Goal: Information Seeking & Learning: Learn about a topic

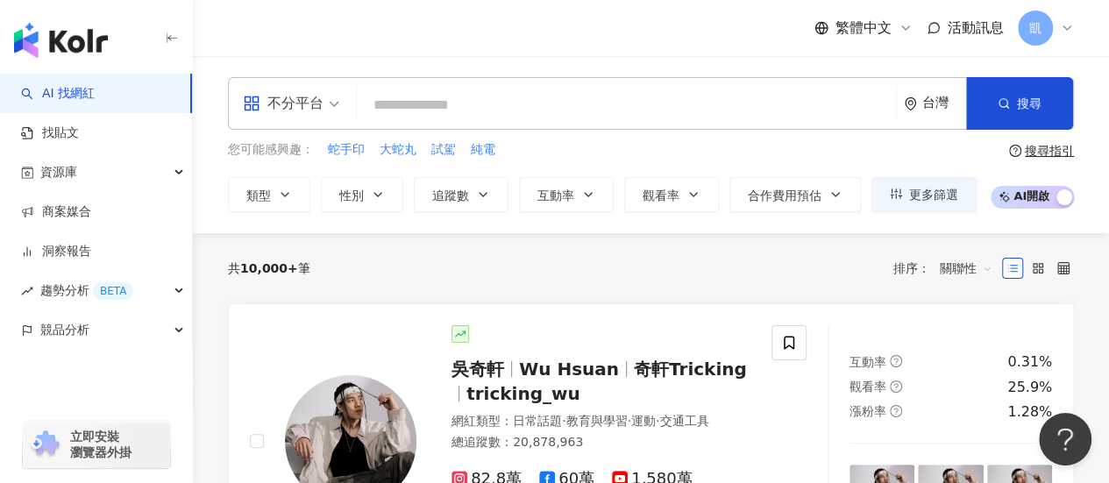
click at [424, 104] on input "search" at bounding box center [626, 105] width 525 height 33
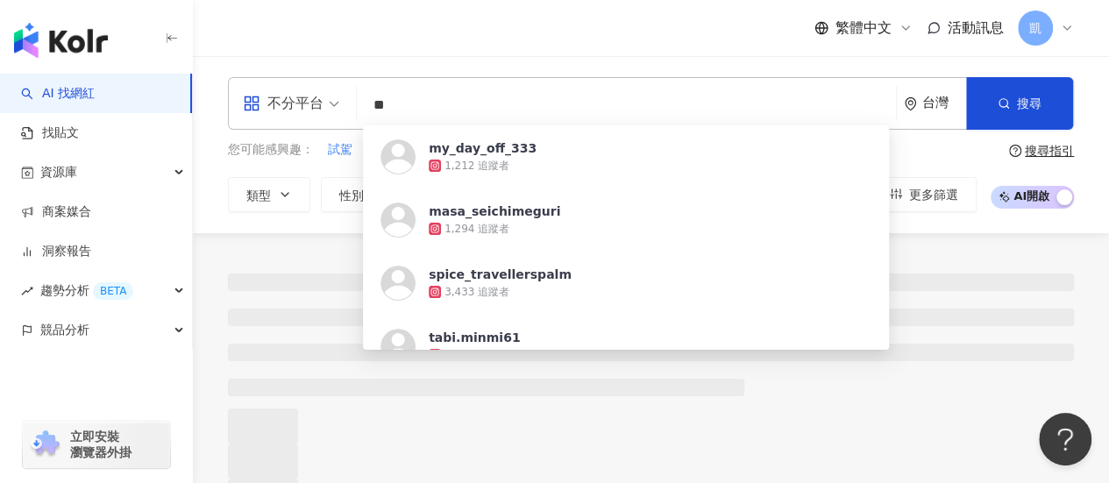
type input "**"
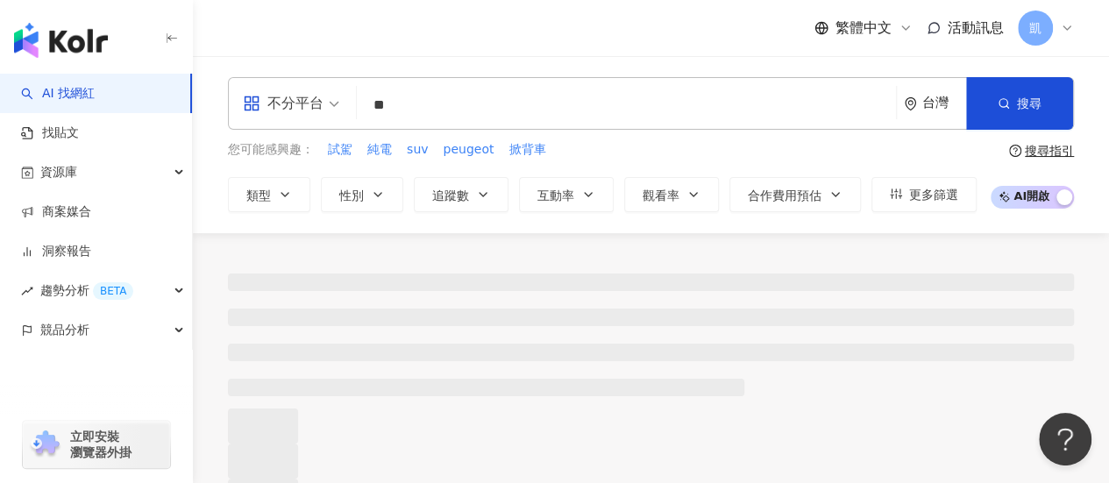
click at [456, 52] on div "繁體中文 活動訊息 凱" at bounding box center [651, 28] width 846 height 56
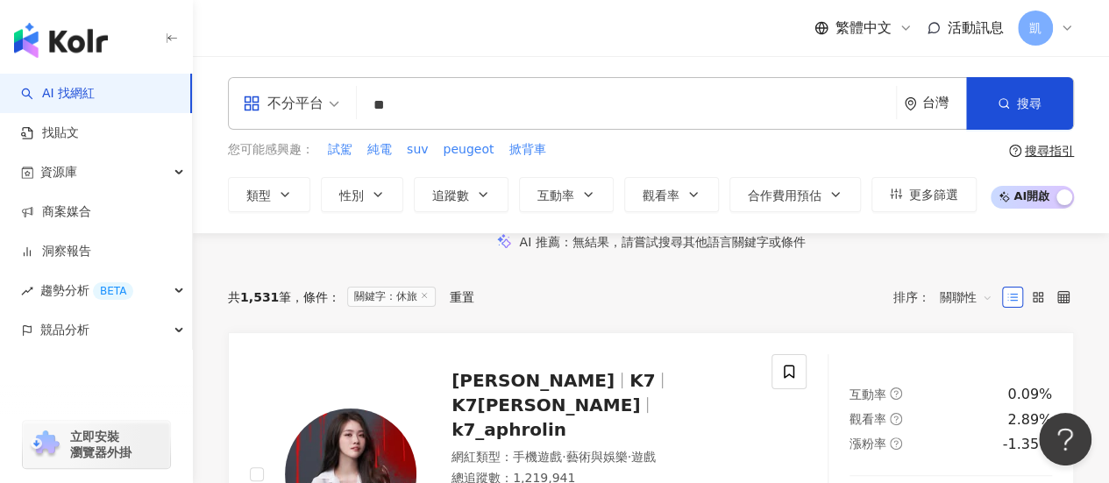
click at [1043, 152] on div "搜尋指引" at bounding box center [1049, 151] width 49 height 14
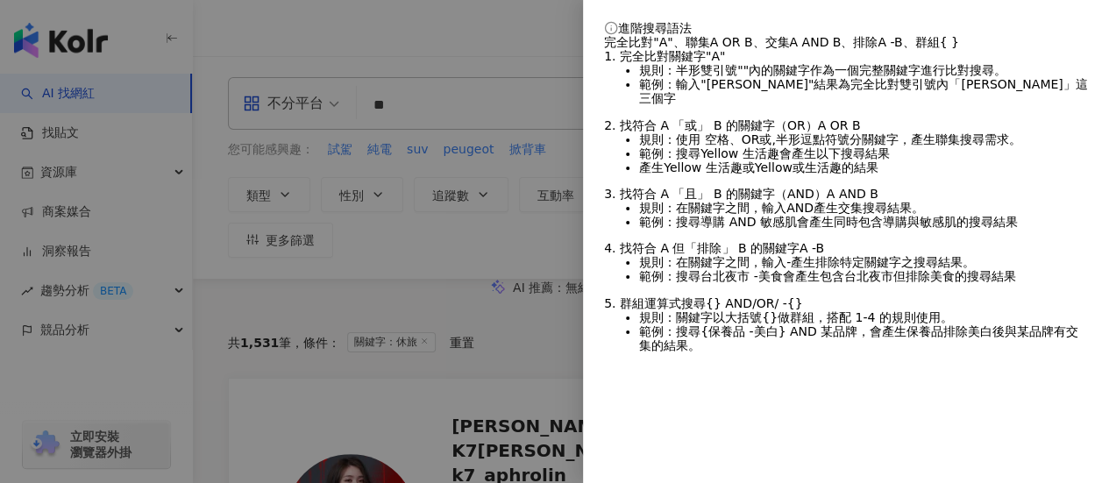
click at [484, 34] on div at bounding box center [554, 241] width 1109 height 483
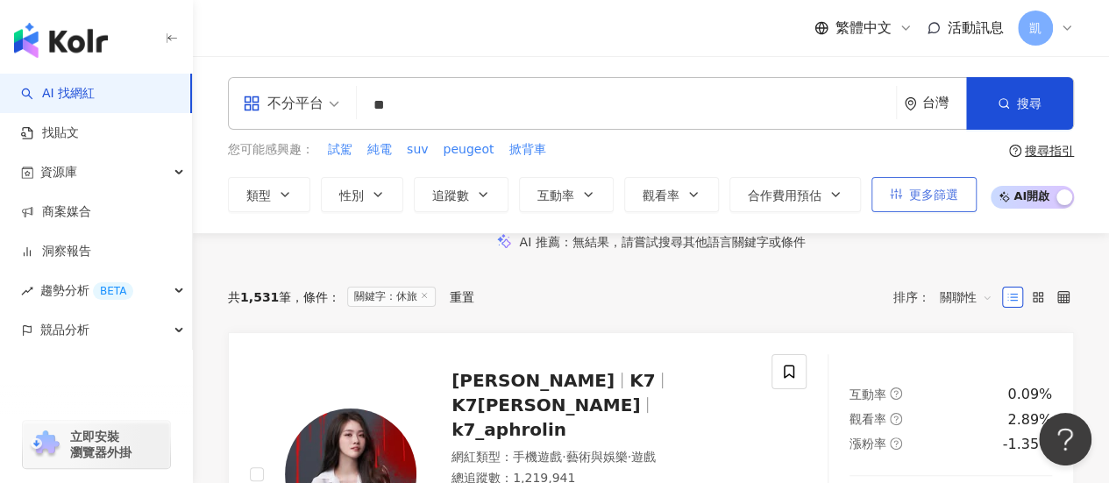
click at [953, 193] on span "更多篩選" at bounding box center [933, 195] width 49 height 14
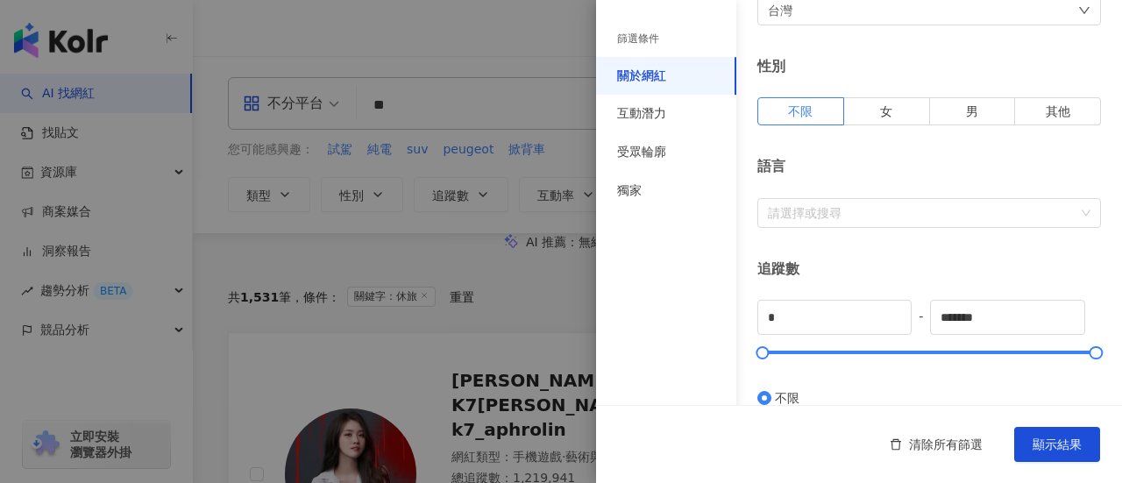
scroll to position [263, 0]
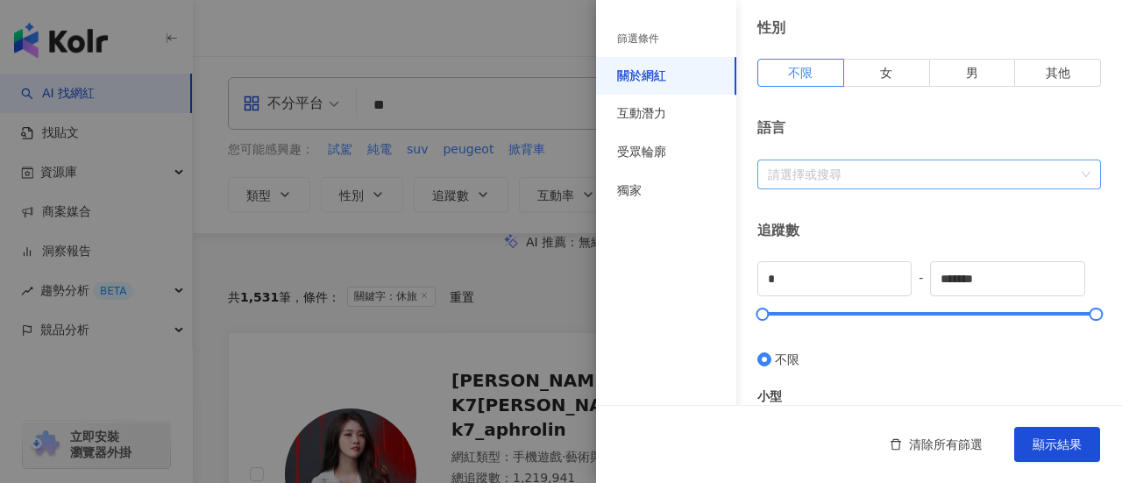
click at [1080, 173] on div "請選擇或搜尋" at bounding box center [929, 175] width 344 height 30
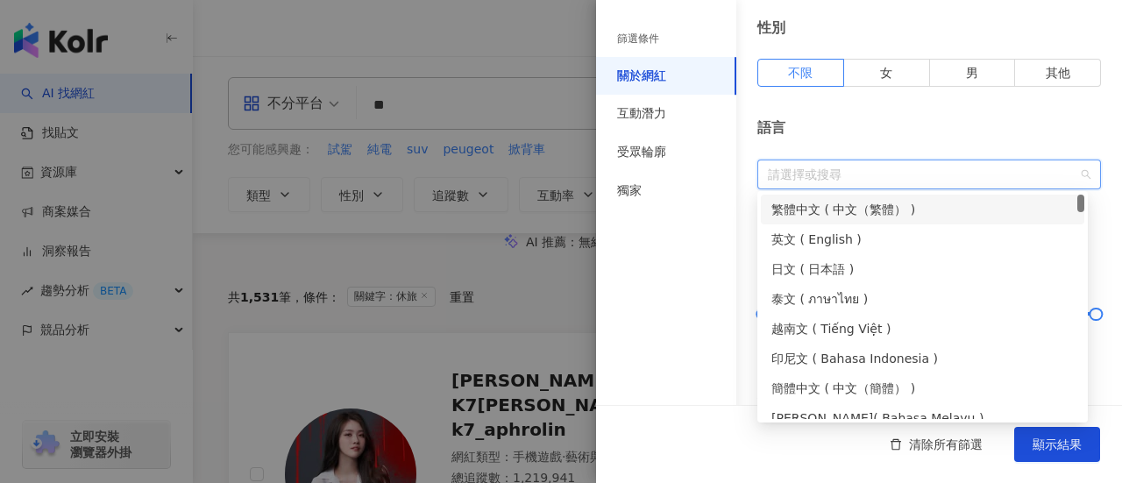
click at [878, 206] on div "繁體中文 ( 中文（繁體） )" at bounding box center [922, 209] width 302 height 19
click at [912, 129] on div "語言" at bounding box center [929, 127] width 344 height 19
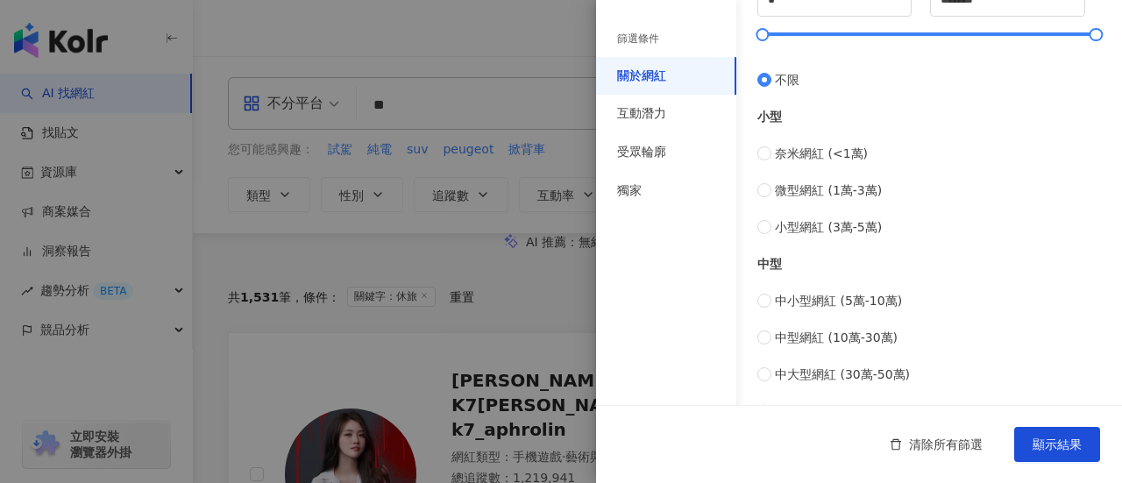
scroll to position [526, 0]
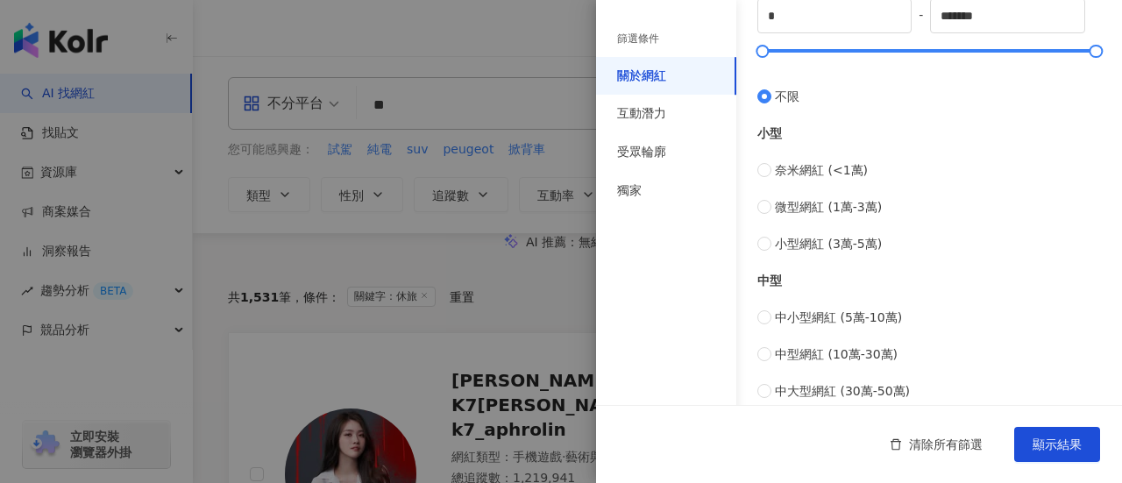
type input "*****"
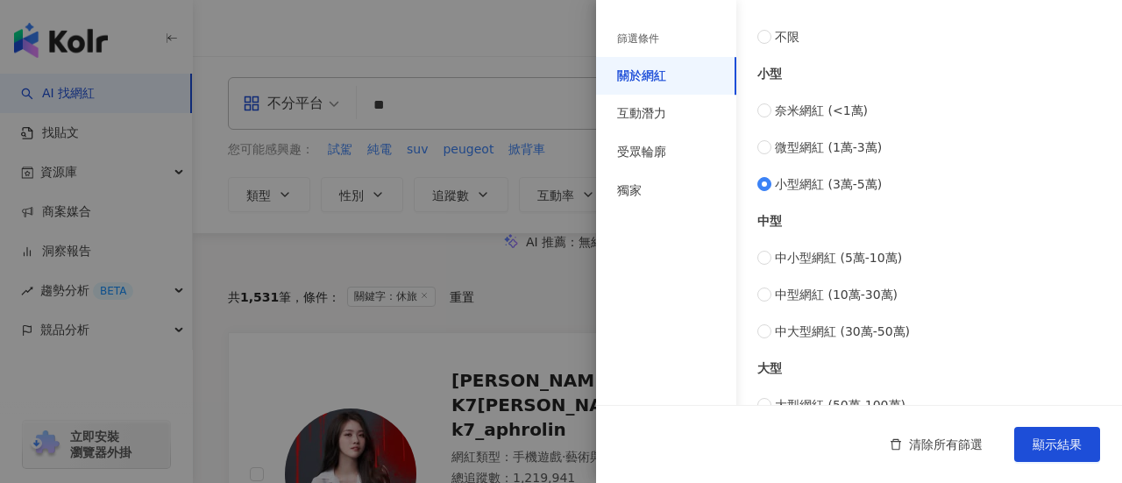
scroll to position [614, 0]
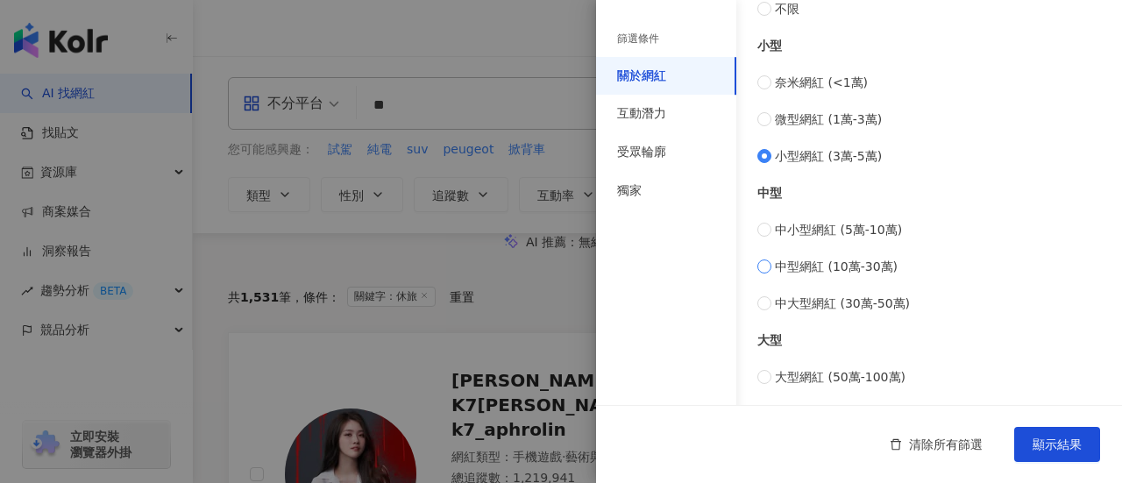
type input "******"
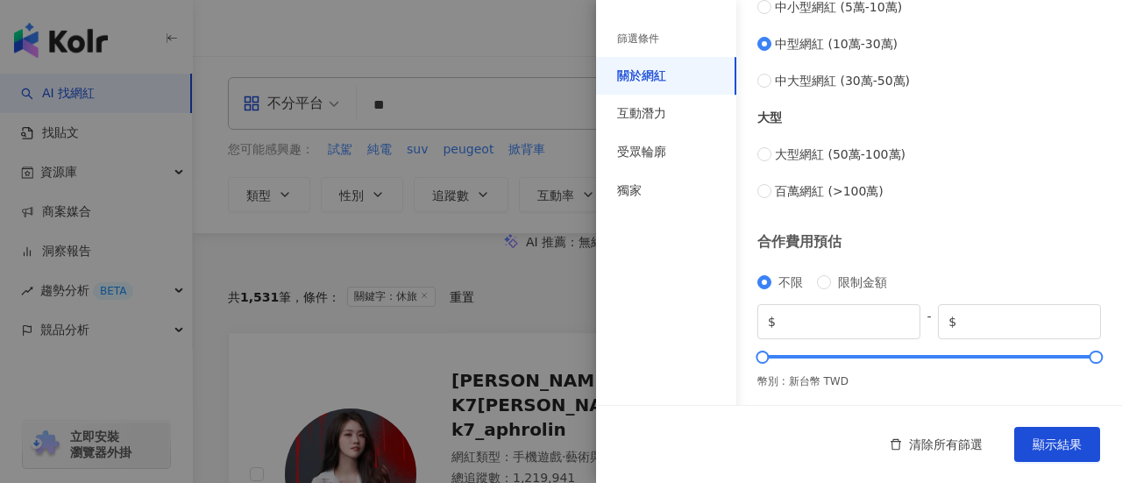
scroll to position [837, 0]
click at [670, 122] on div "互動潛力" at bounding box center [666, 114] width 140 height 39
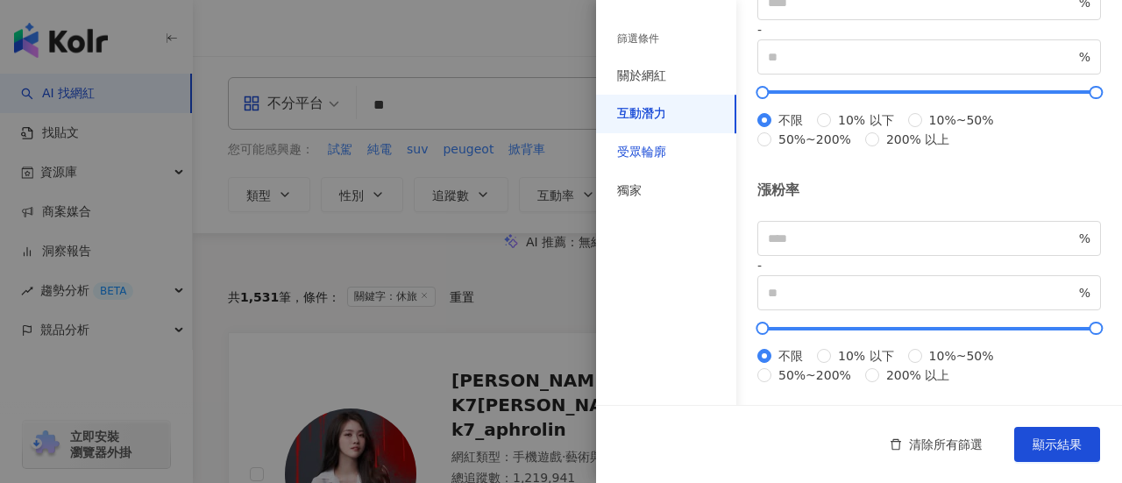
click at [664, 153] on div "受眾輪廓" at bounding box center [641, 153] width 49 height 18
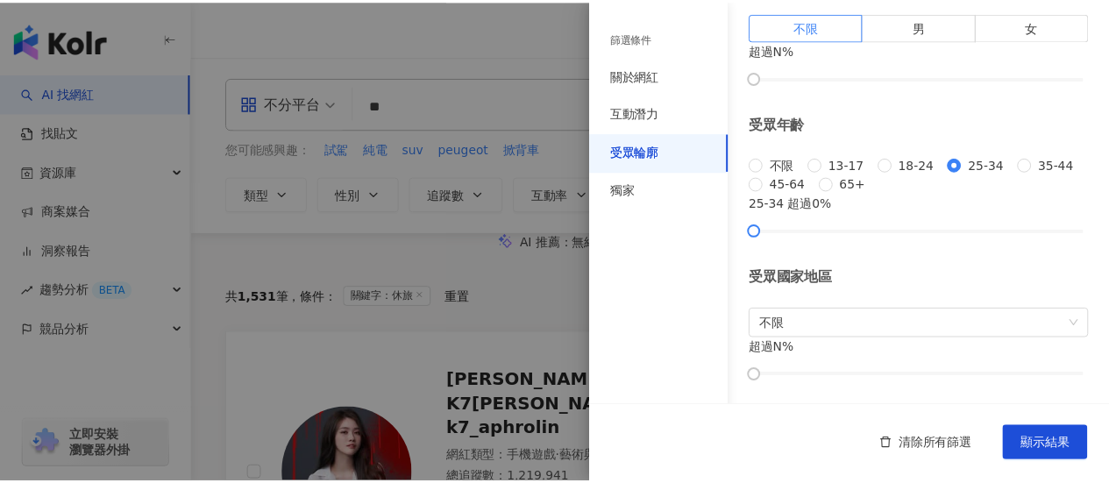
scroll to position [193, 0]
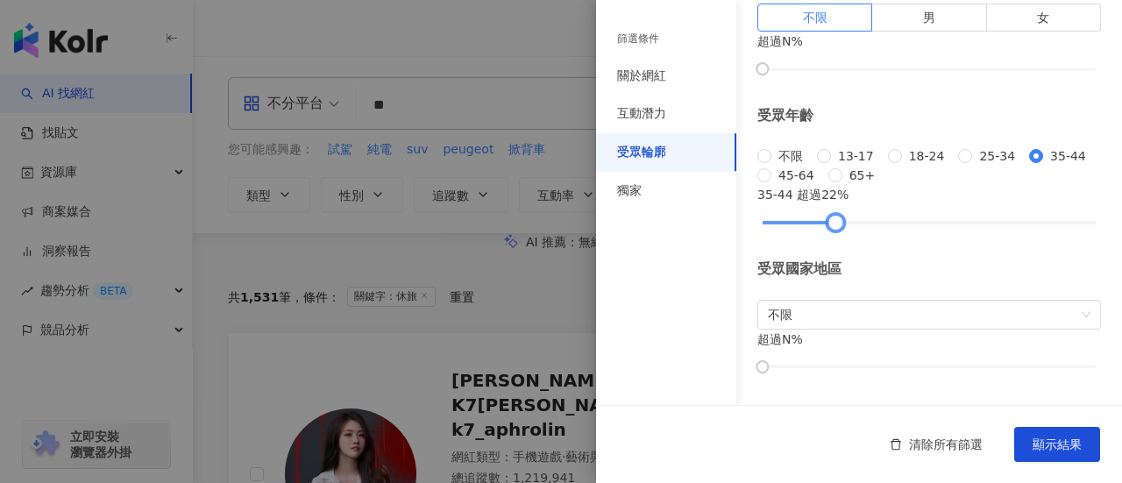
drag, startPoint x: 780, startPoint y: 383, endPoint x: 829, endPoint y: 388, distance: 49.4
click at [831, 227] on div at bounding box center [836, 222] width 10 height 10
click at [1046, 441] on span "顯示結果" at bounding box center [1057, 444] width 49 height 14
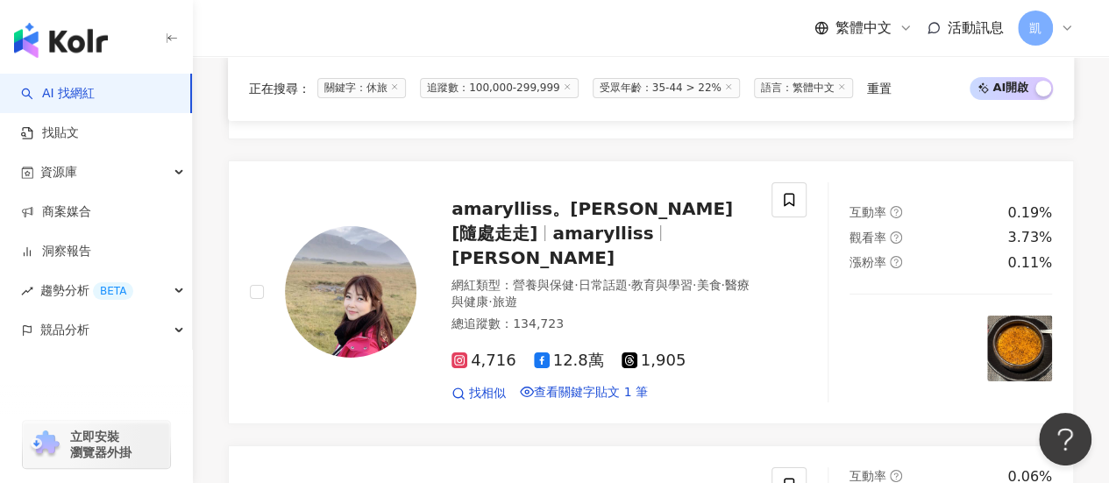
scroll to position [3156, 0]
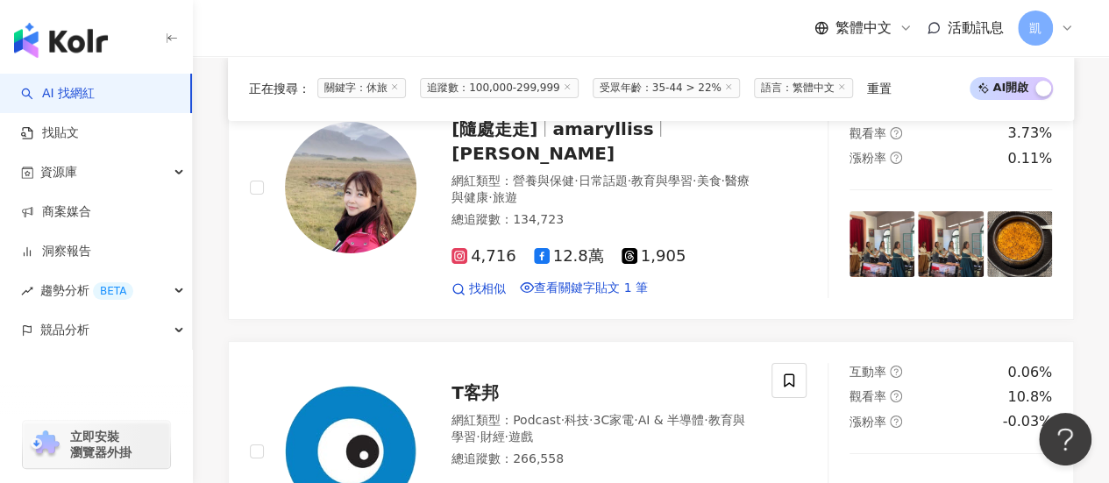
scroll to position [3068, 0]
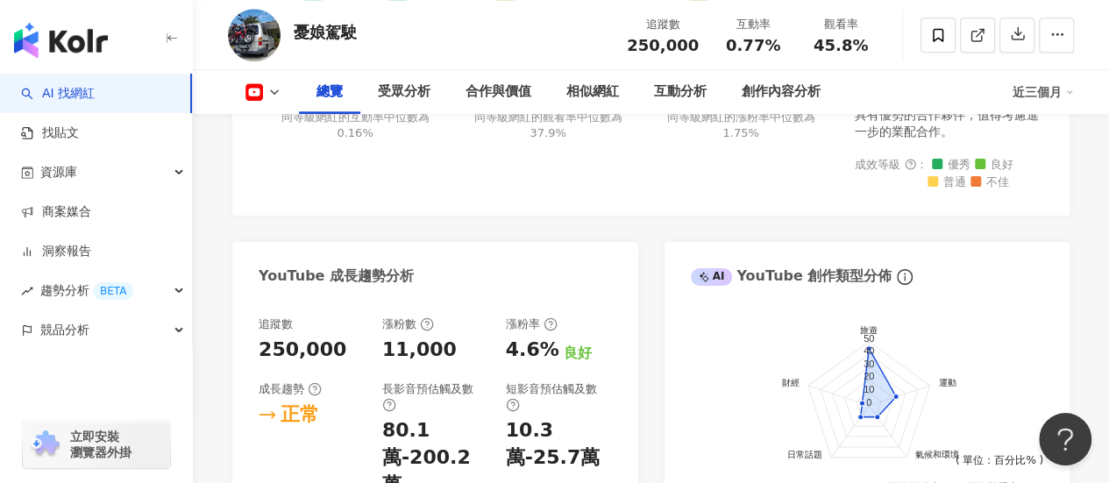
scroll to position [877, 0]
drag, startPoint x: 368, startPoint y: 24, endPoint x: 298, endPoint y: 36, distance: 71.2
click at [298, 36] on div "憂娘駕駛 追蹤數 250,000 互動率 0.77% 觀看率 45.8%" at bounding box center [651, 34] width 916 height 69
copy div "憂娘駕駛"
